Goal: Find contact information: Find contact information

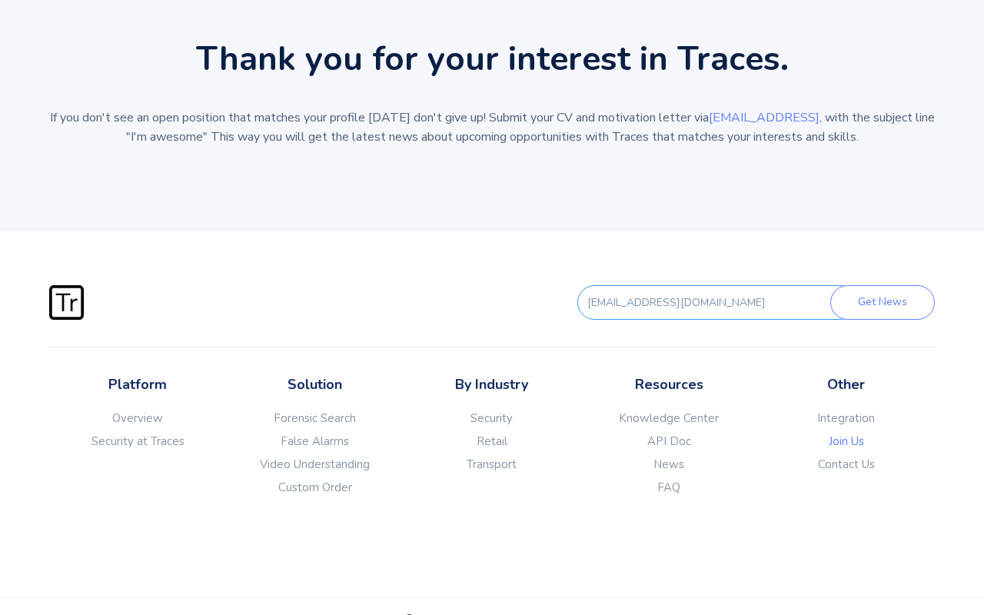
scroll to position [666, 0]
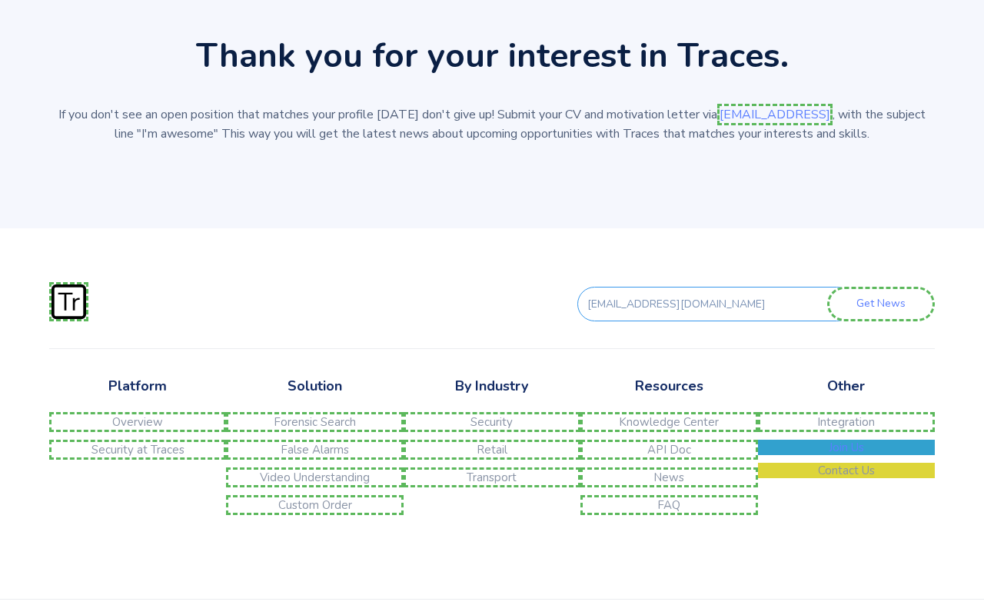
type input "[EMAIL_ADDRESS][DOMAIN_NAME]"
click at [846, 427] on link "Integration" at bounding box center [846, 422] width 177 height 20
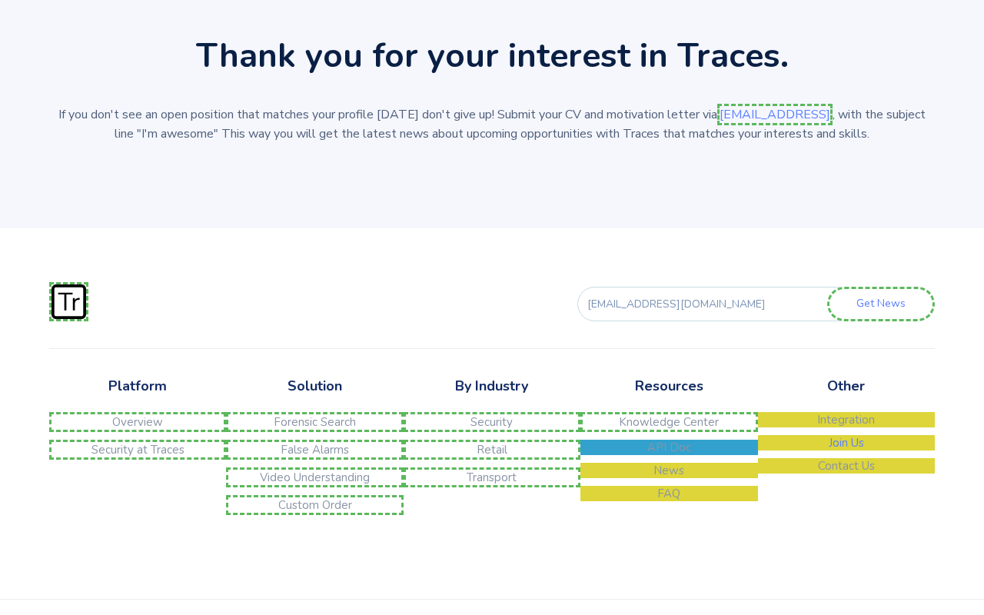
click at [669, 455] on link "API Doc" at bounding box center [668, 447] width 177 height 15
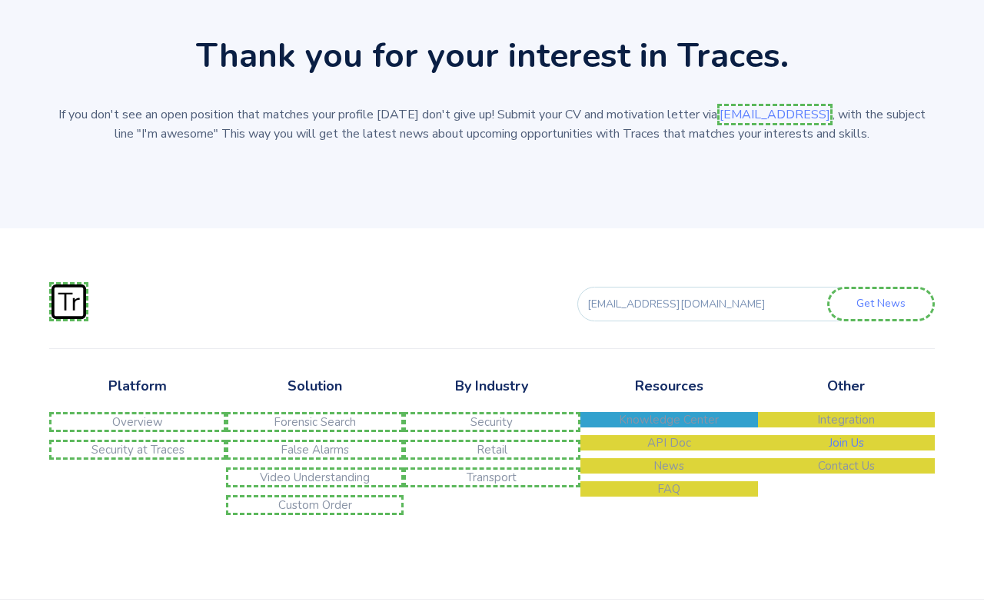
click at [669, 427] on link "Knowledge Center" at bounding box center [668, 419] width 177 height 15
click at [491, 483] on link "Transport" at bounding box center [492, 477] width 177 height 20
click at [491, 455] on link "Retail" at bounding box center [492, 450] width 177 height 20
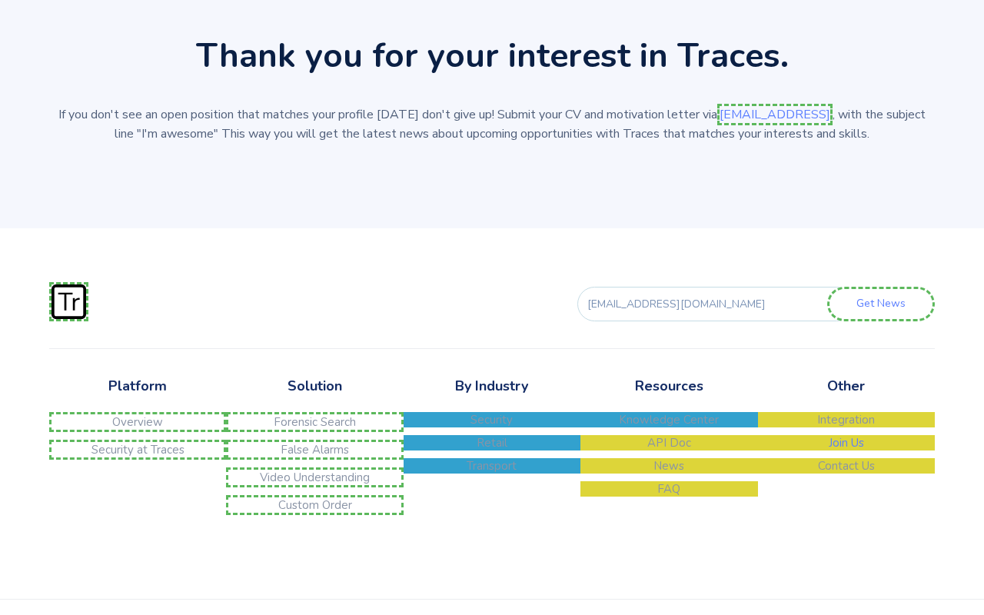
click at [491, 427] on link "Security" at bounding box center [492, 419] width 177 height 15
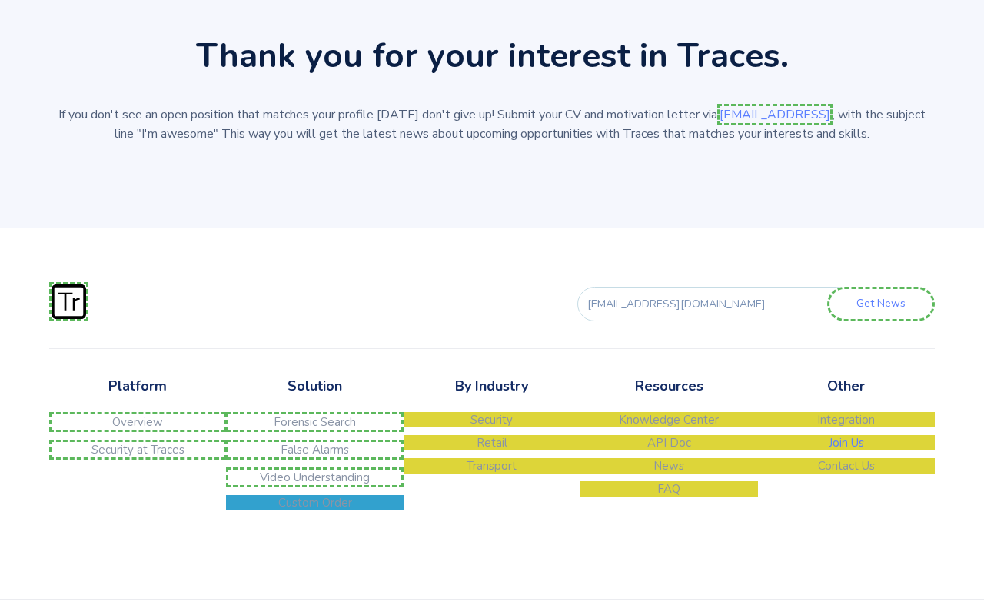
click at [314, 510] on link "Custom Order" at bounding box center [314, 502] width 177 height 15
click at [314, 483] on link "Video Understanding" at bounding box center [314, 477] width 177 height 20
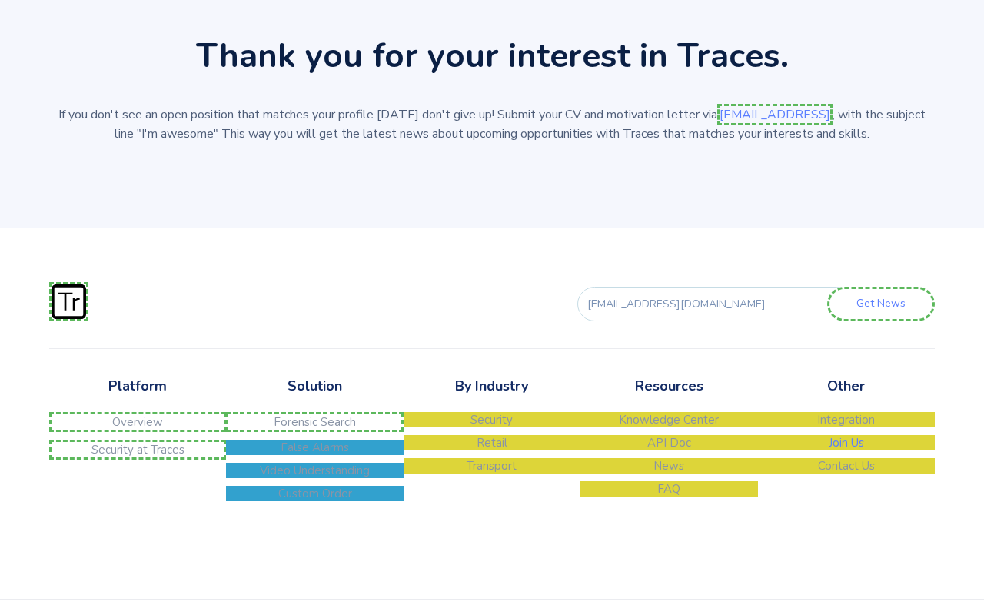
click at [314, 455] on link "False Alarms" at bounding box center [314, 447] width 177 height 15
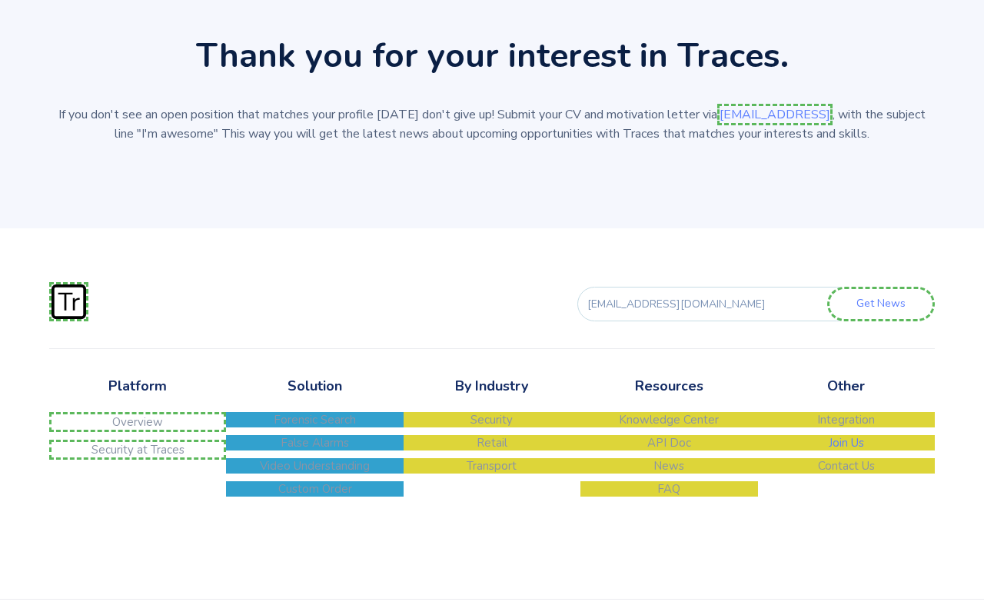
click at [314, 427] on link "Forensic Search" at bounding box center [314, 419] width 177 height 15
click at [138, 455] on link "Security at Traces" at bounding box center [137, 450] width 177 height 20
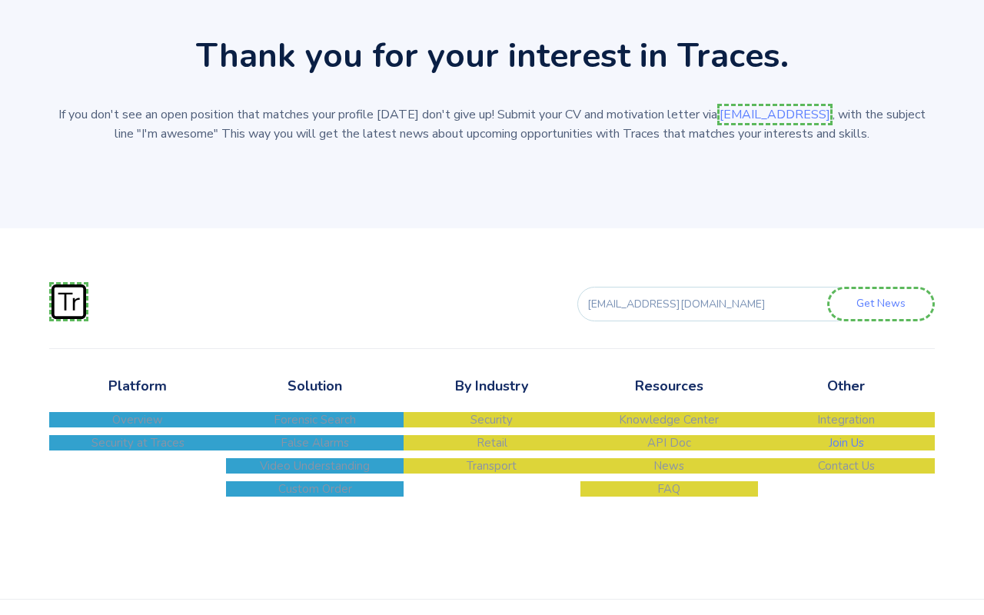
click at [138, 427] on link "Overview" at bounding box center [137, 419] width 177 height 15
click at [760, 114] on link "[EMAIL_ADDRESS]" at bounding box center [774, 115] width 115 height 22
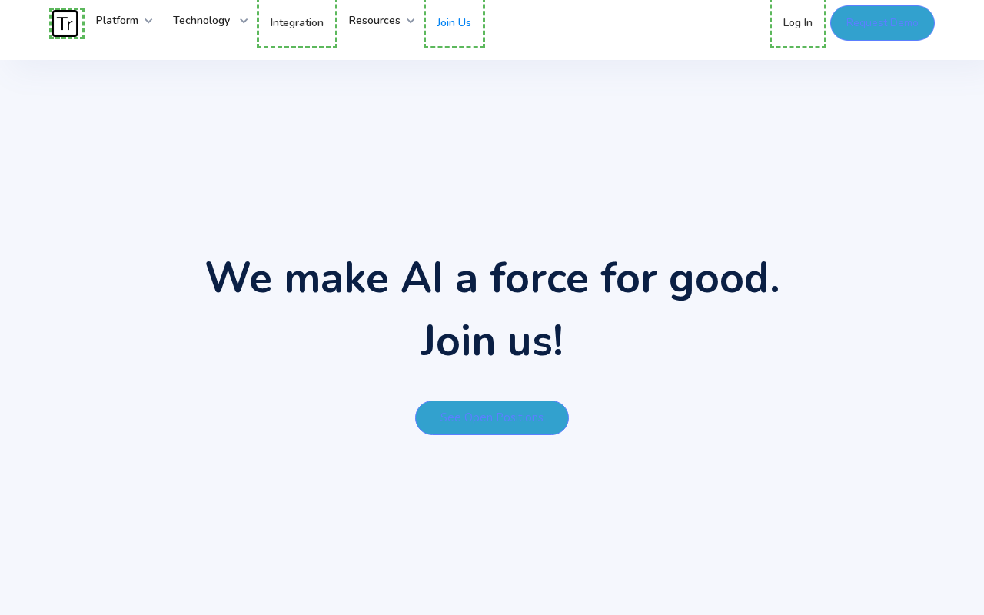
scroll to position [0, 0]
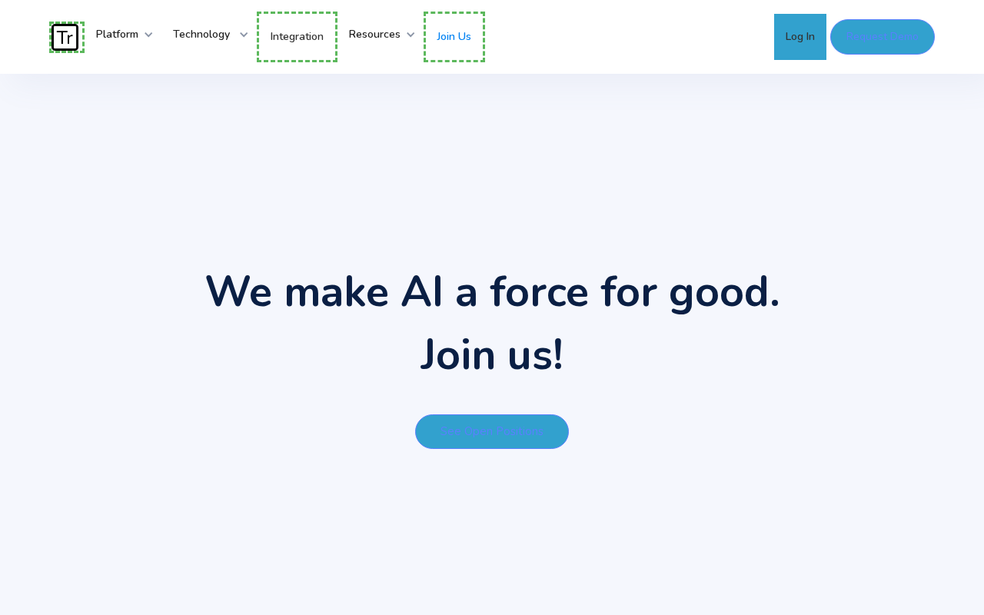
click at [799, 37] on link "Log In" at bounding box center [800, 37] width 52 height 46
click at [464, 35] on link "Join Us" at bounding box center [454, 37] width 61 height 51
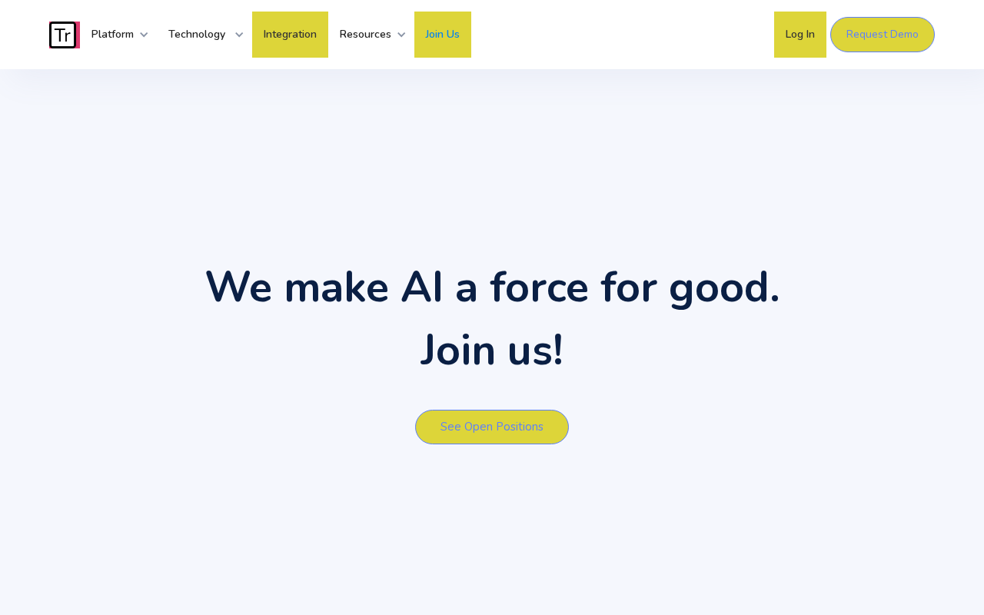
type input "Please wait..."
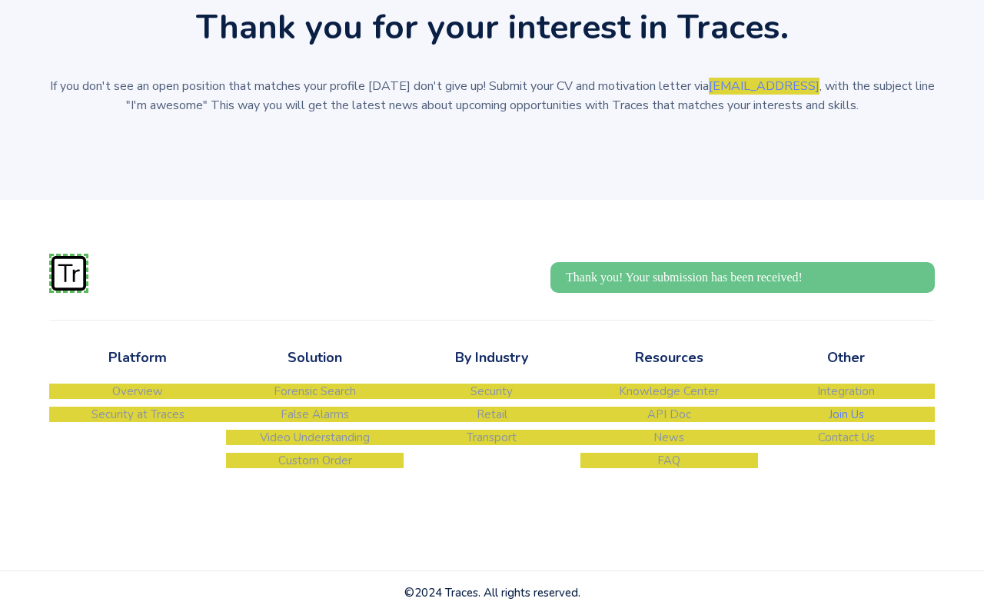
scroll to position [686, 0]
